Goal: Navigation & Orientation: Find specific page/section

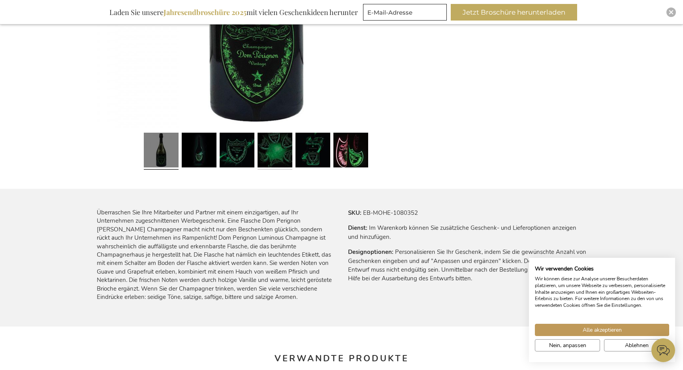
scroll to position [316, 0]
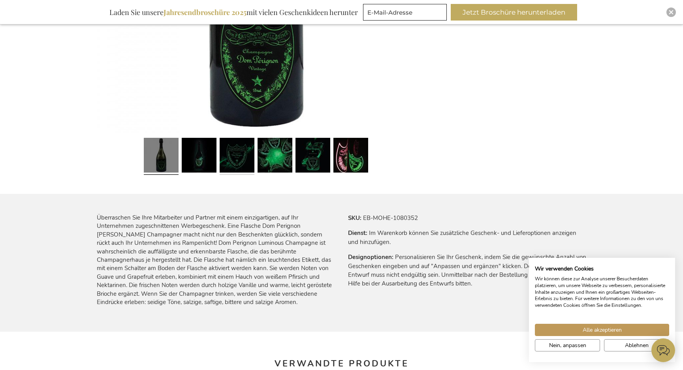
click at [234, 159] on link at bounding box center [237, 156] width 35 height 43
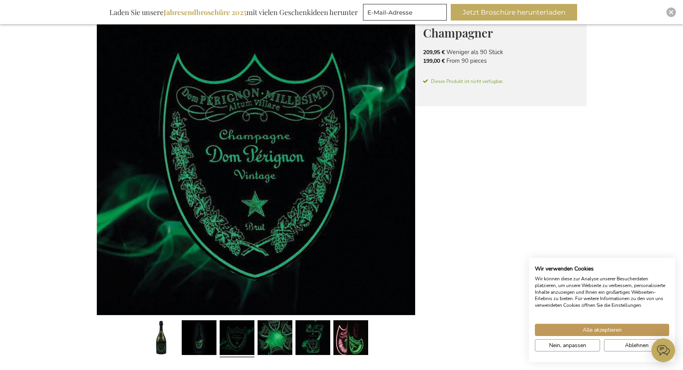
scroll to position [146, 0]
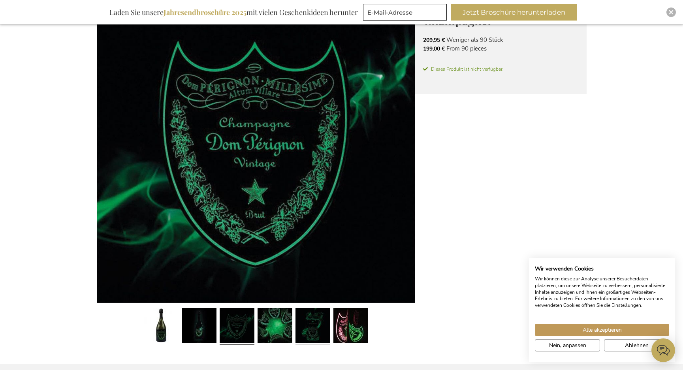
click at [316, 330] on link at bounding box center [313, 326] width 35 height 43
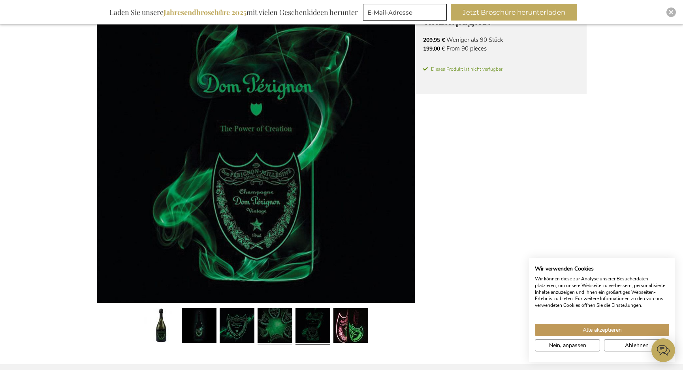
click at [287, 328] on link at bounding box center [275, 326] width 35 height 43
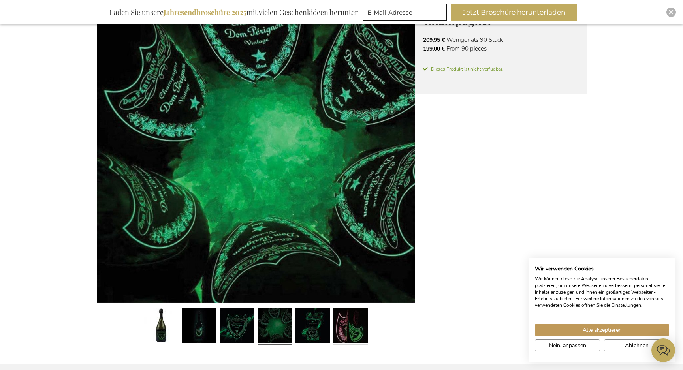
click at [363, 335] on link at bounding box center [351, 326] width 35 height 43
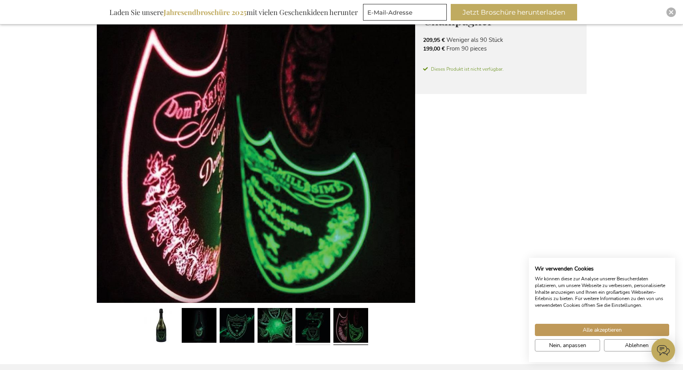
click at [322, 328] on link at bounding box center [313, 326] width 35 height 43
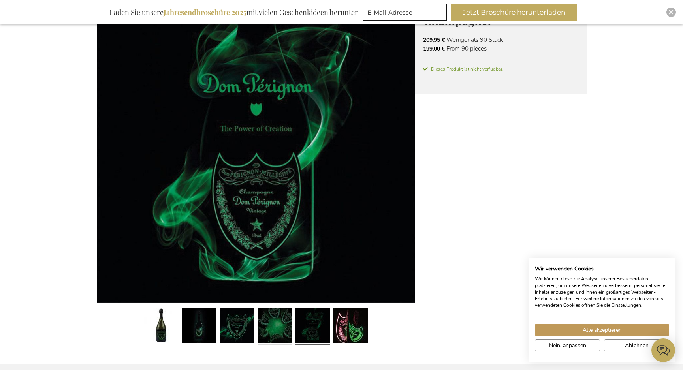
click at [277, 331] on link at bounding box center [275, 326] width 35 height 43
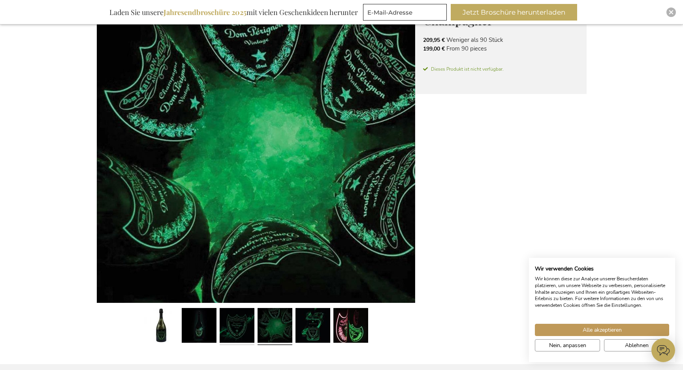
click at [236, 329] on link at bounding box center [237, 326] width 35 height 43
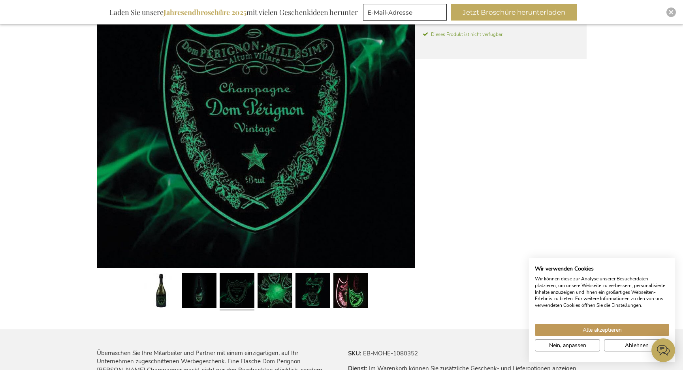
scroll to position [184, 0]
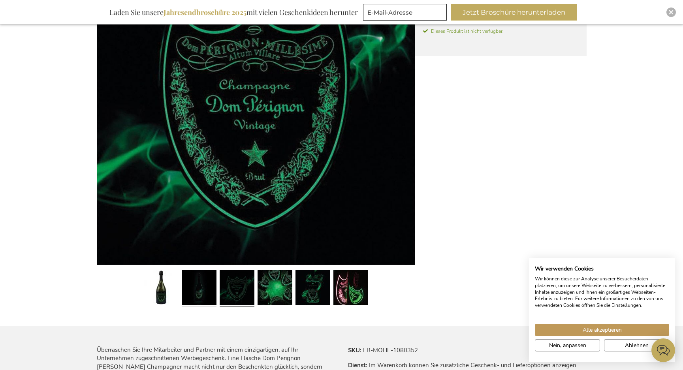
click at [203, 295] on link at bounding box center [199, 288] width 35 height 43
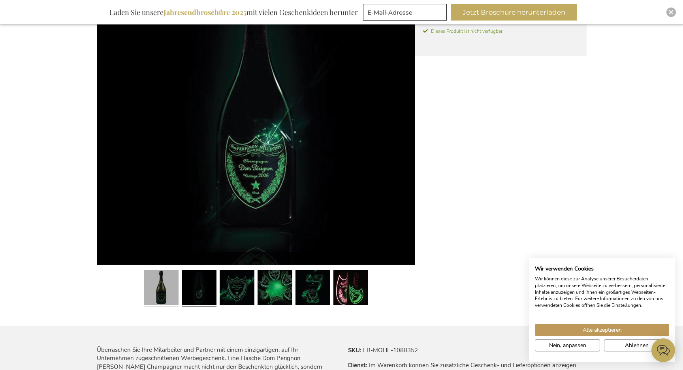
click at [160, 288] on link at bounding box center [161, 288] width 35 height 43
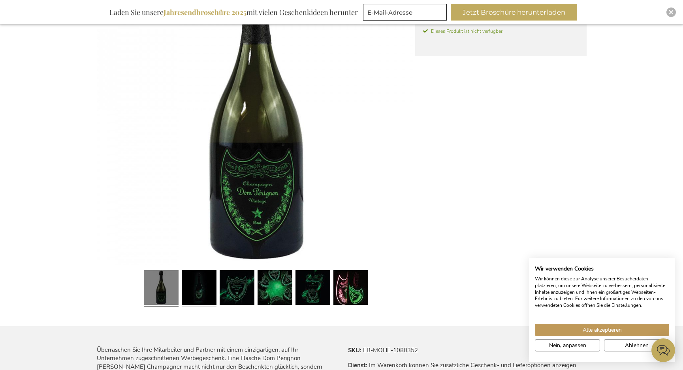
click at [194, 288] on link at bounding box center [199, 288] width 35 height 43
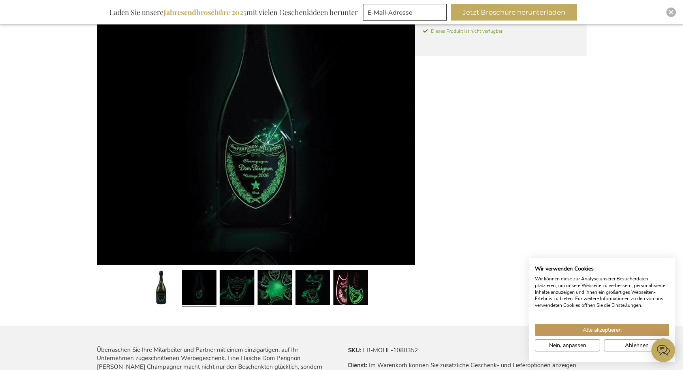
click at [239, 296] on link at bounding box center [237, 288] width 35 height 43
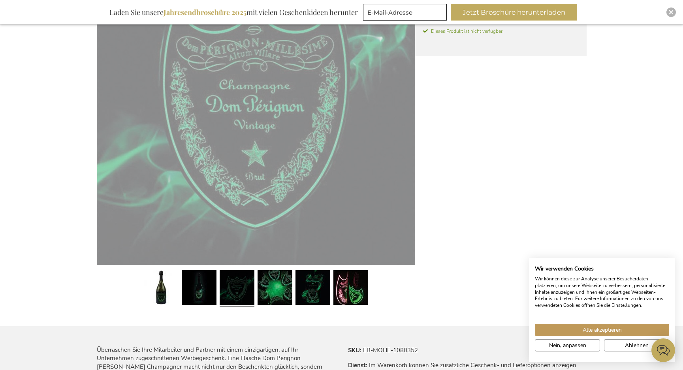
click at [239, 296] on link at bounding box center [237, 288] width 35 height 43
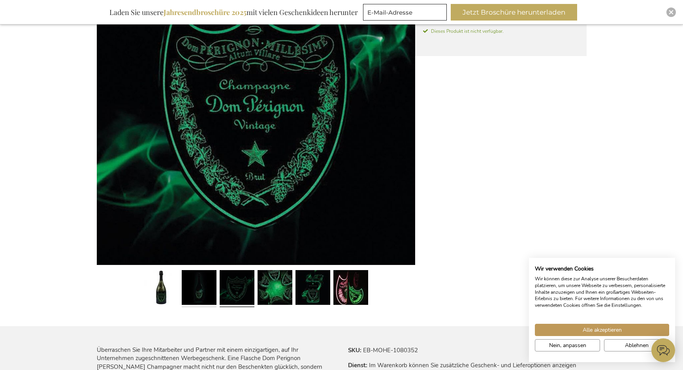
click at [196, 298] on link at bounding box center [199, 288] width 35 height 43
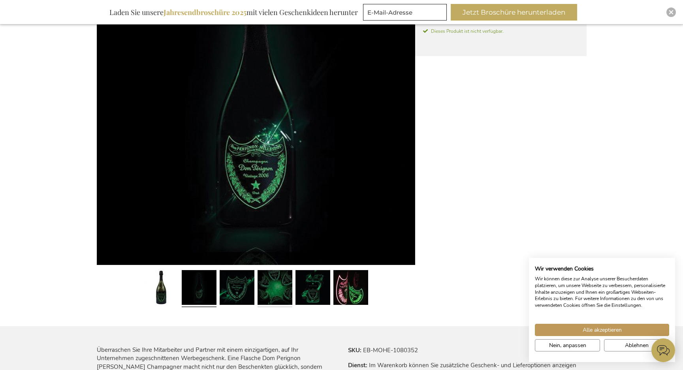
click at [263, 302] on link at bounding box center [275, 288] width 35 height 43
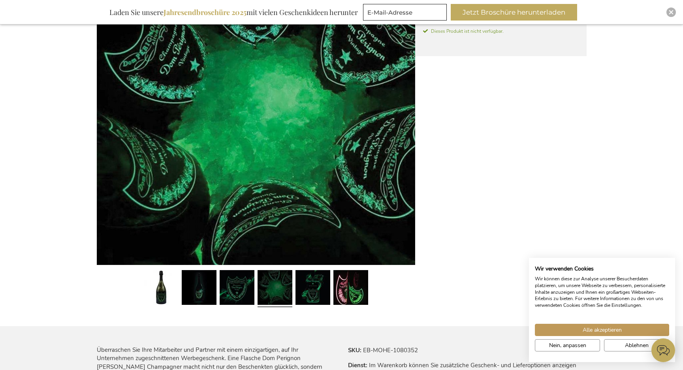
click at [332, 290] on div at bounding box center [313, 288] width 38 height 43
click at [318, 294] on link at bounding box center [313, 288] width 35 height 43
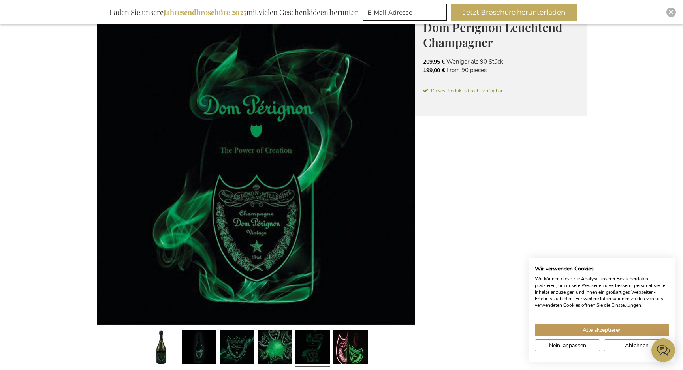
scroll to position [135, 0]
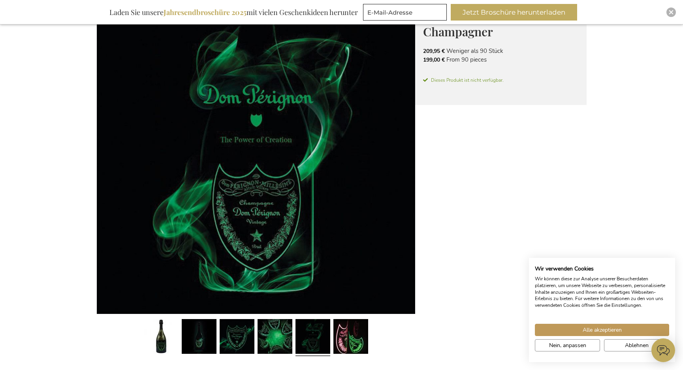
drag, startPoint x: 330, startPoint y: 54, endPoint x: 604, endPoint y: -213, distance: 383.1
drag, startPoint x: 252, startPoint y: 198, endPoint x: 478, endPoint y: 200, distance: 226.1
